Goal: Check status: Check status

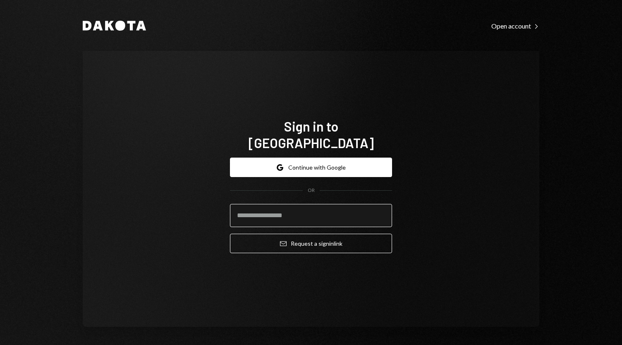
click at [303, 214] on input "email" at bounding box center [311, 215] width 162 height 23
type input "**********"
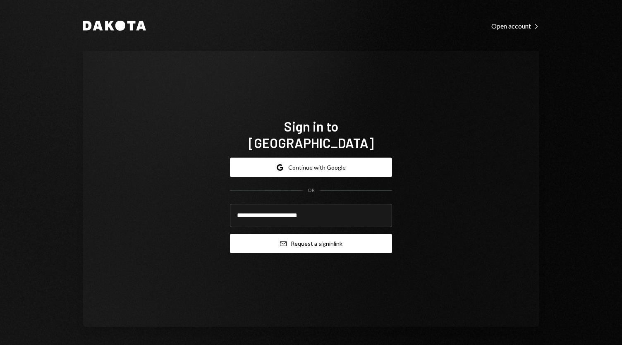
click at [303, 242] on button "Email Request a sign in link" at bounding box center [311, 243] width 162 height 19
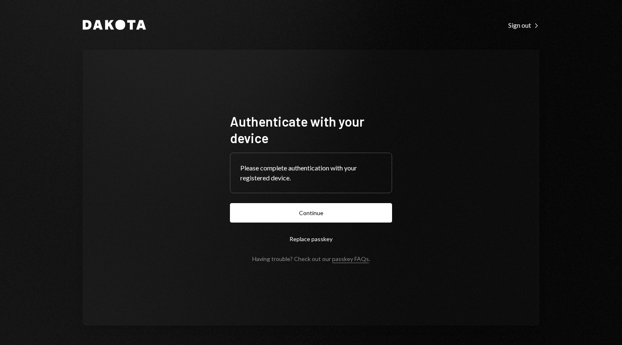
click at [327, 207] on button "Continue" at bounding box center [311, 212] width 162 height 19
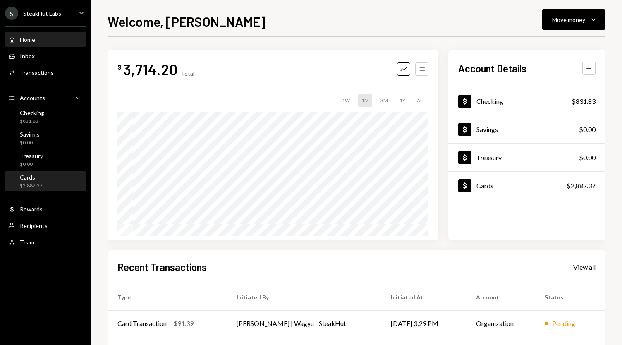
click at [46, 180] on div "Cards $2,882.37" at bounding box center [45, 182] width 74 height 16
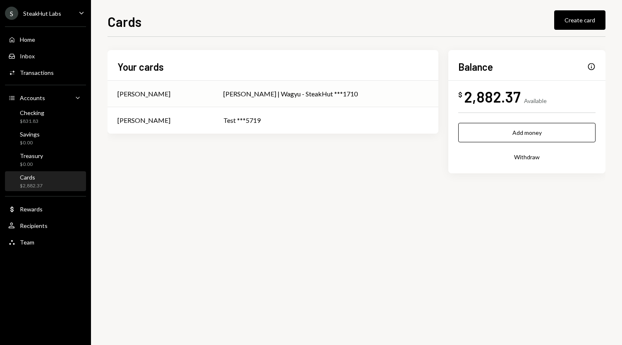
click at [339, 98] on div "[PERSON_NAME] | Wagyu - SteakHut ***1710" at bounding box center [325, 94] width 205 height 10
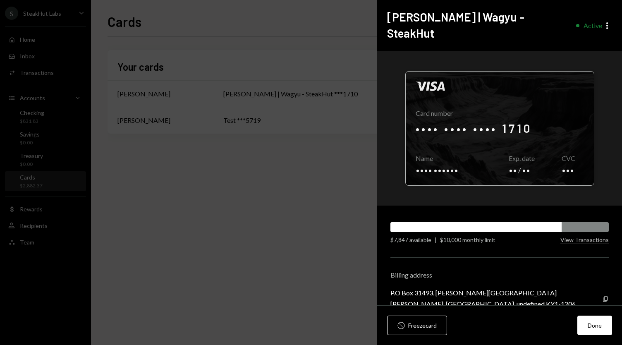
click at [516, 113] on div at bounding box center [499, 129] width 188 height 114
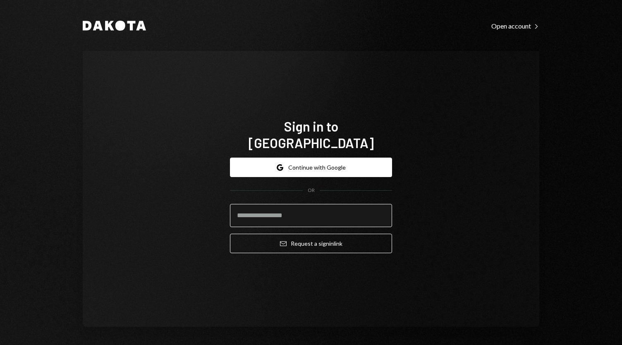
click at [285, 204] on input "email" at bounding box center [311, 215] width 162 height 23
type input "**********"
click at [230, 234] on button "Email Request a sign in link" at bounding box center [311, 243] width 162 height 19
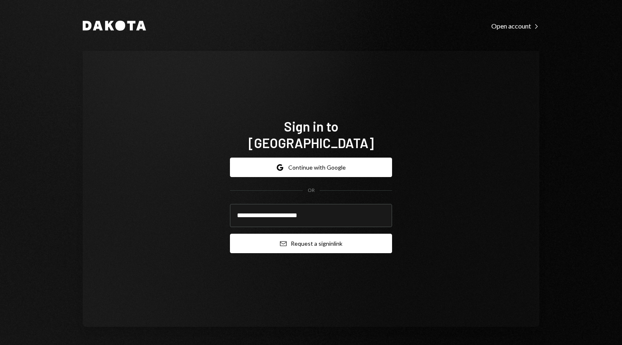
click at [280, 240] on icon "Email" at bounding box center [283, 243] width 7 height 7
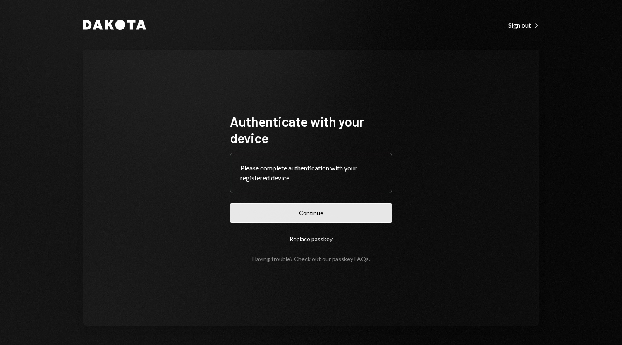
click at [310, 214] on button "Continue" at bounding box center [311, 212] width 162 height 19
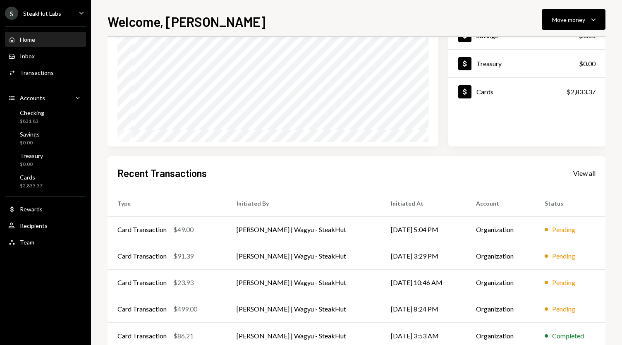
scroll to position [114, 0]
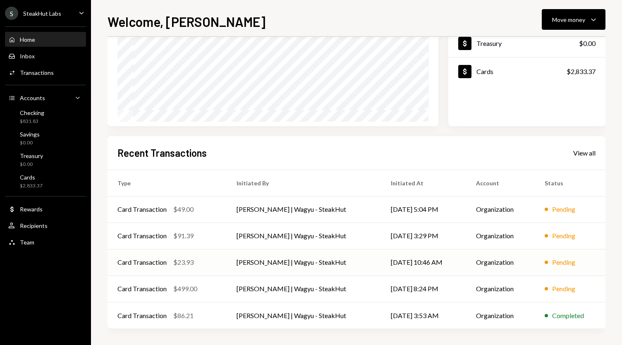
click at [212, 265] on div "Card Transaction $23.93" at bounding box center [166, 262] width 99 height 10
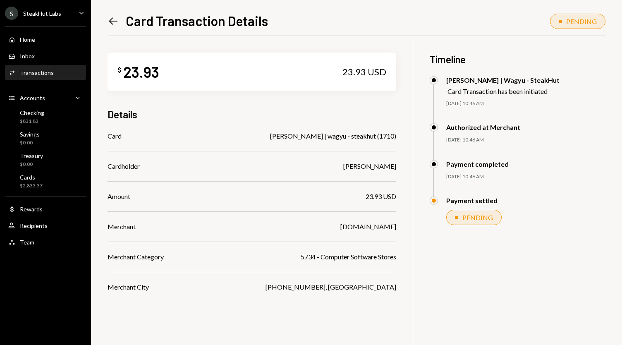
drag, startPoint x: 365, startPoint y: 231, endPoint x: 398, endPoint y: 231, distance: 33.1
click at [398, 231] on div "$ 23.93 23.93 USD Details Card Josh | wagyu - steakhut (1710) Cardholder Joshua…" at bounding box center [356, 208] width 498 height 345
copy div "www.artlist.io"
click at [119, 23] on div "Left Arrow Card Transaction Details" at bounding box center [187, 20] width 160 height 17
click at [112, 23] on icon "Left Arrow" at bounding box center [113, 21] width 12 height 12
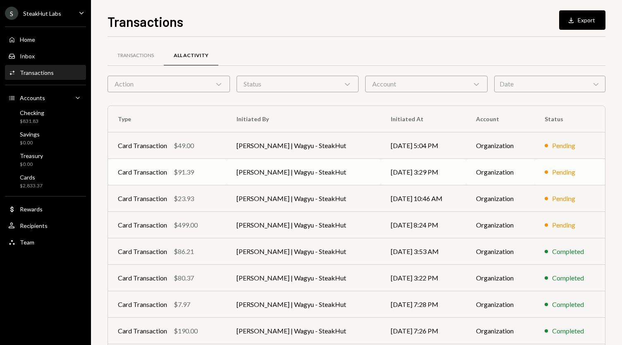
click at [300, 171] on td "[PERSON_NAME] | Wagyu - SteakHut" at bounding box center [304, 172] width 154 height 26
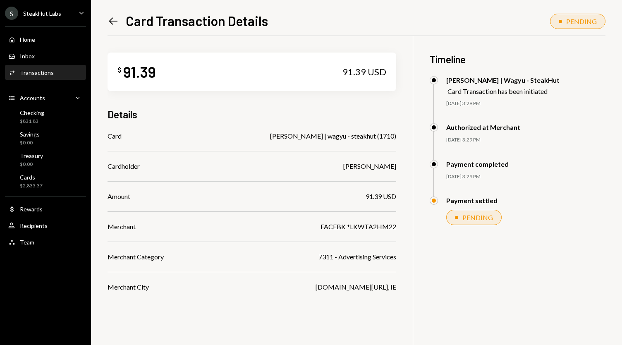
click at [114, 19] on icon "Left Arrow" at bounding box center [113, 21] width 12 height 12
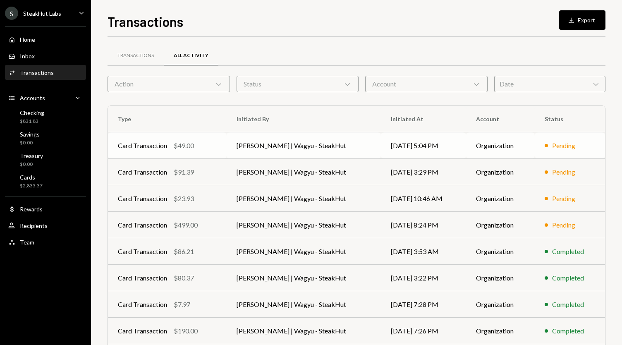
click at [227, 145] on td "Card Transaction $49.00" at bounding box center [167, 145] width 119 height 26
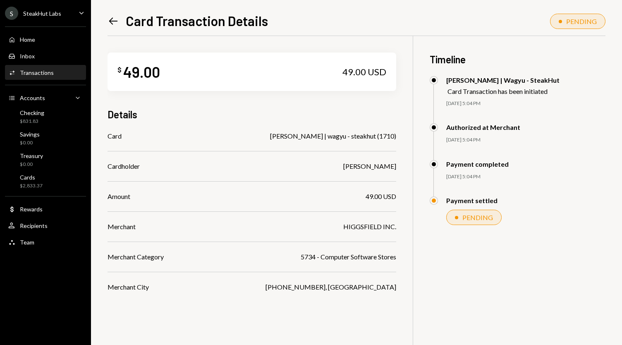
click at [110, 18] on icon "Left Arrow" at bounding box center [113, 21] width 12 height 12
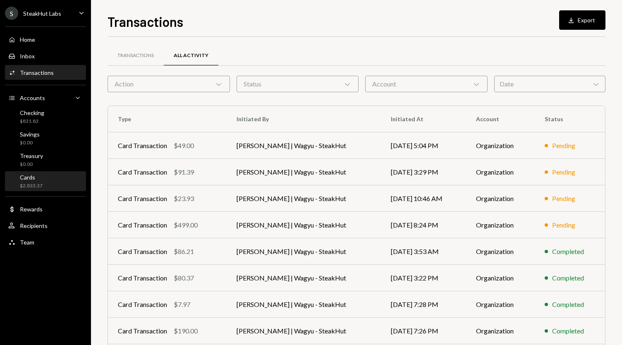
click at [41, 188] on div "$2,833.37" at bounding box center [31, 185] width 23 height 7
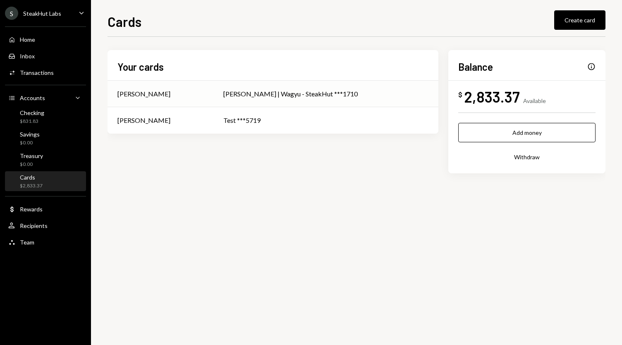
click at [296, 91] on div "[PERSON_NAME] | Wagyu - SteakHut ***1710" at bounding box center [325, 94] width 205 height 10
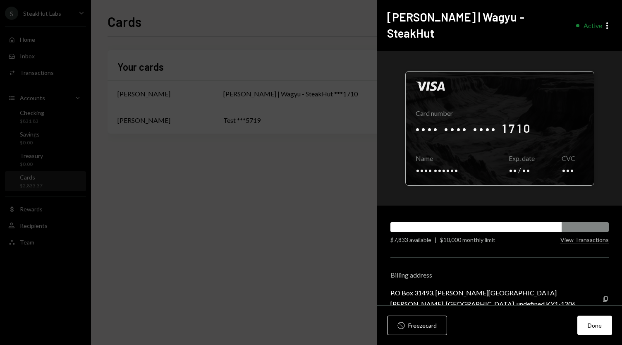
click at [468, 116] on div at bounding box center [499, 129] width 188 height 114
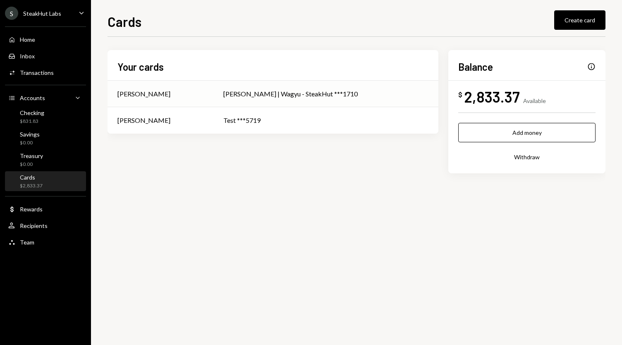
click at [314, 94] on div "[PERSON_NAME] | Wagyu - SteakHut ***1710" at bounding box center [325, 94] width 205 height 10
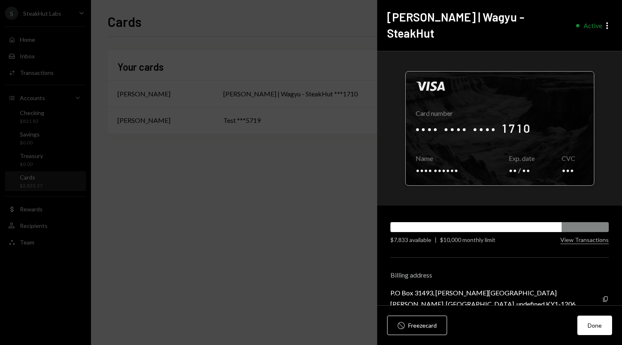
click at [525, 110] on div at bounding box center [499, 129] width 188 height 114
